Goal: Task Accomplishment & Management: Manage account settings

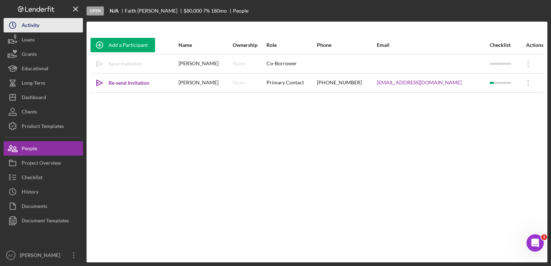
click at [50, 28] on button "Icon/History Activity" at bounding box center [43, 25] width 79 height 14
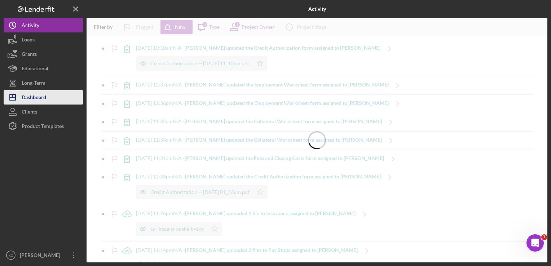
click at [52, 92] on button "Icon/Dashboard Dashboard" at bounding box center [43, 97] width 79 height 14
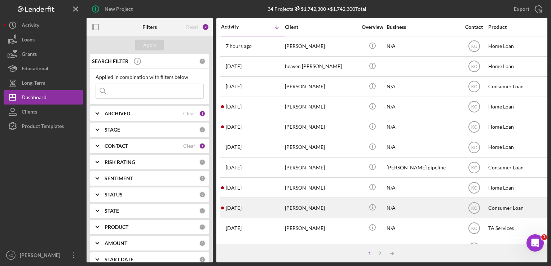
click at [314, 206] on div "[PERSON_NAME]" at bounding box center [321, 207] width 72 height 19
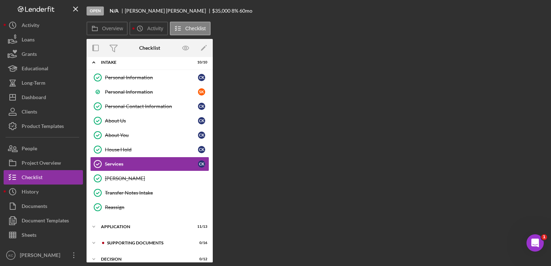
scroll to position [23, 0]
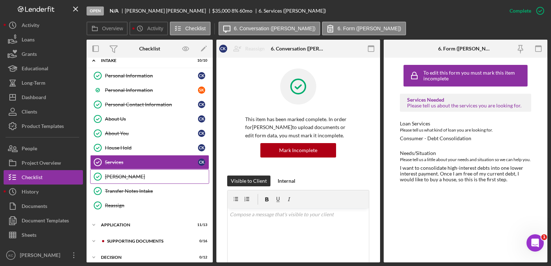
click at [140, 174] on div "[PERSON_NAME]" at bounding box center [157, 177] width 104 height 6
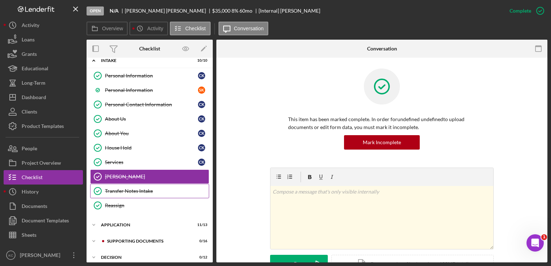
scroll to position [43, 0]
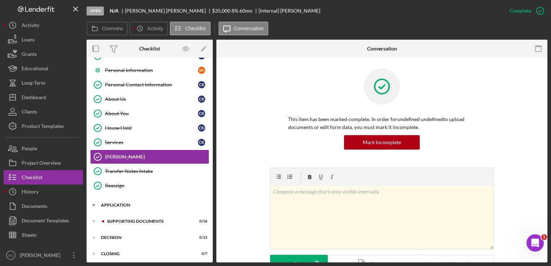
click at [158, 198] on div "Icon/Expander Application 11 / 13" at bounding box center [150, 205] width 126 height 14
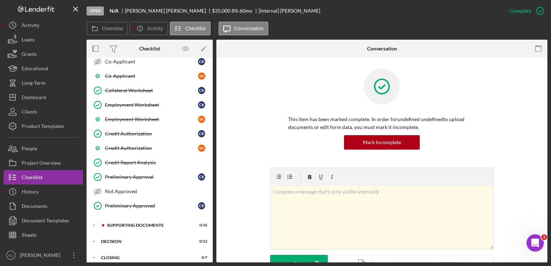
scroll to position [233, 0]
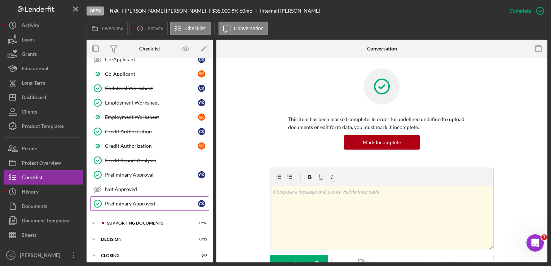
click at [157, 201] on div "Preliminary Approved" at bounding box center [151, 204] width 93 height 6
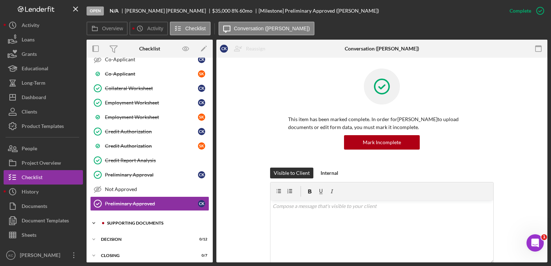
click at [151, 217] on div "Icon/Expander Supporting Documents 0 / 16" at bounding box center [150, 223] width 126 height 14
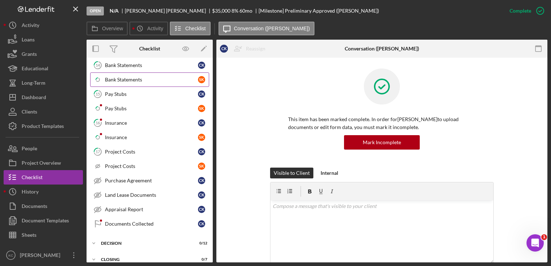
scroll to position [465, 0]
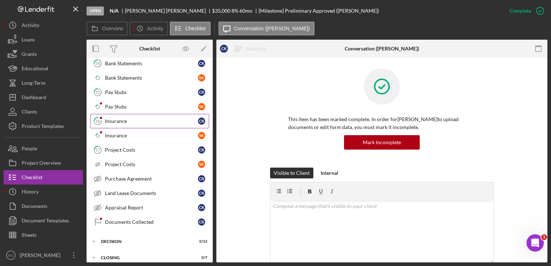
click at [159, 118] on div "Insurance" at bounding box center [151, 121] width 93 height 6
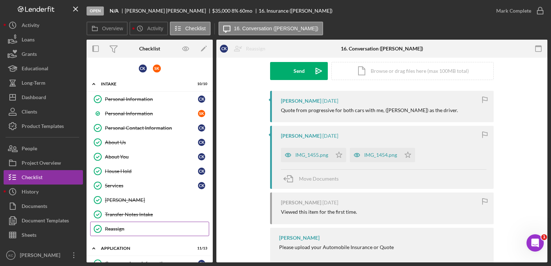
click at [136, 228] on div "Reassign" at bounding box center [157, 229] width 104 height 6
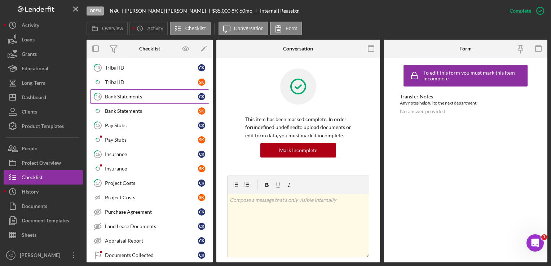
scroll to position [465, 0]
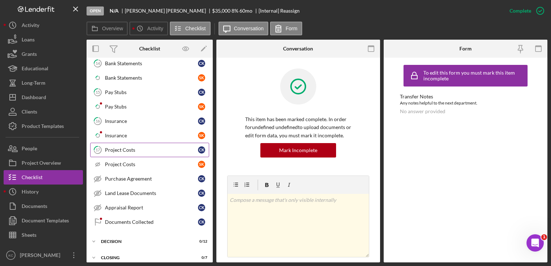
drag, startPoint x: 129, startPoint y: 142, endPoint x: 146, endPoint y: 138, distance: 16.8
click at [129, 147] on div "Project Costs" at bounding box center [151, 150] width 93 height 6
